Goal: Information Seeking & Learning: Learn about a topic

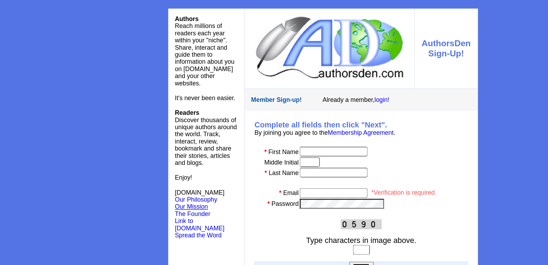
click at [183, 151] on link "Our Mission" at bounding box center [177, 151] width 24 height 5
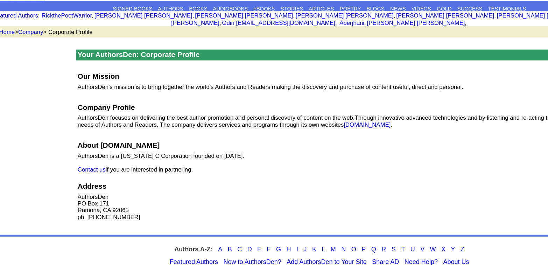
click at [432, 85] on p "Our Mission" at bounding box center [273, 88] width 375 height 6
